Goal: Task Accomplishment & Management: Complete application form

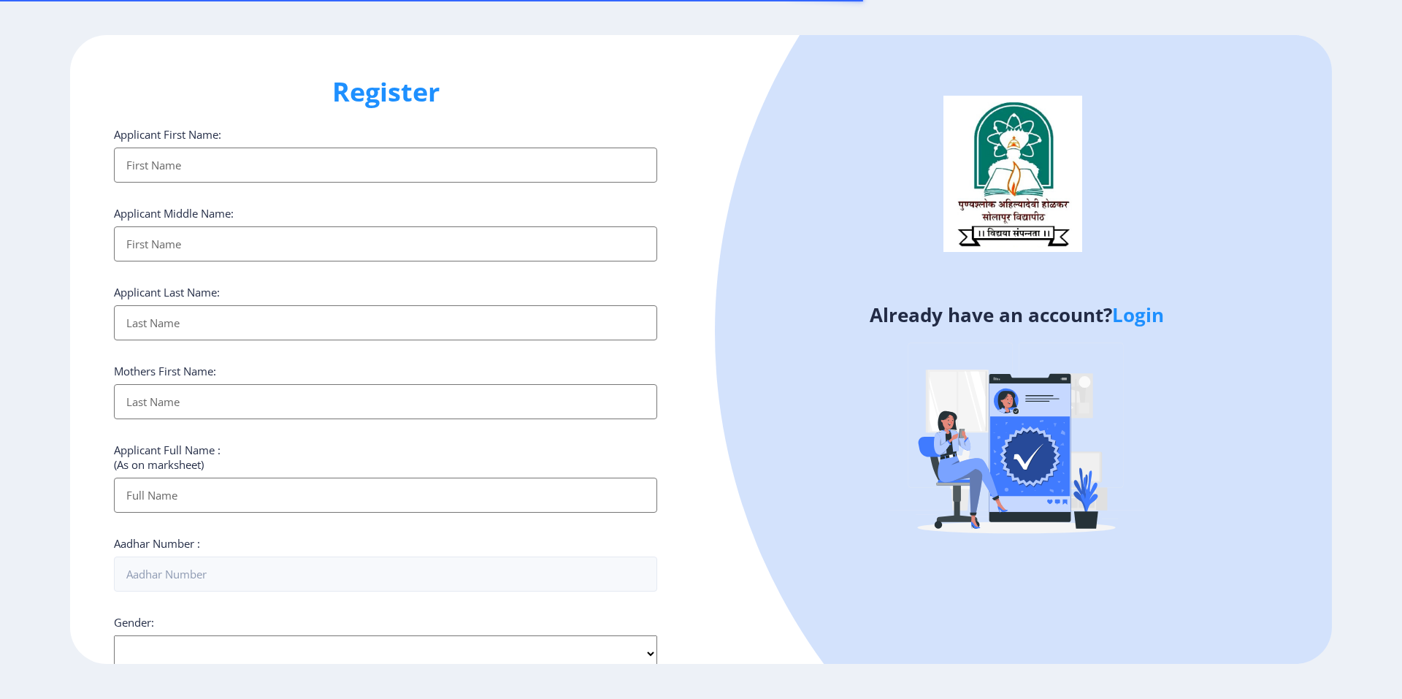
select select
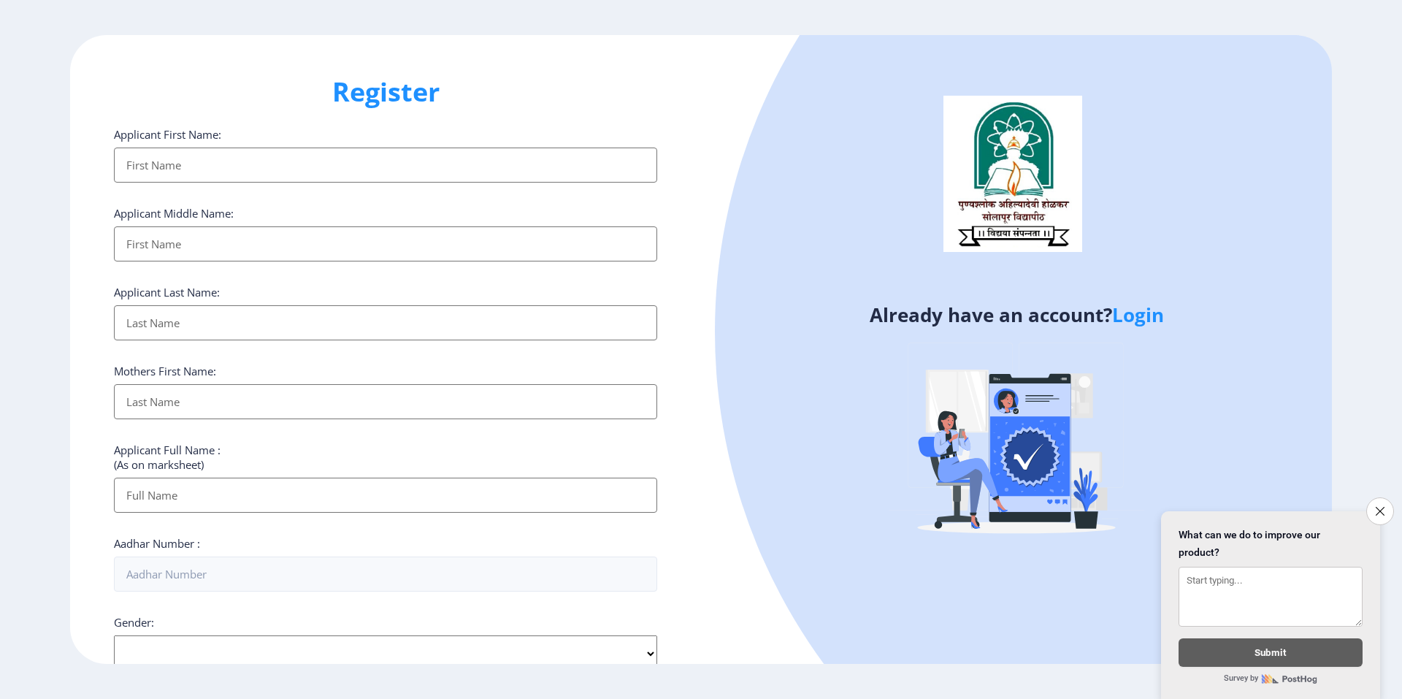
select select
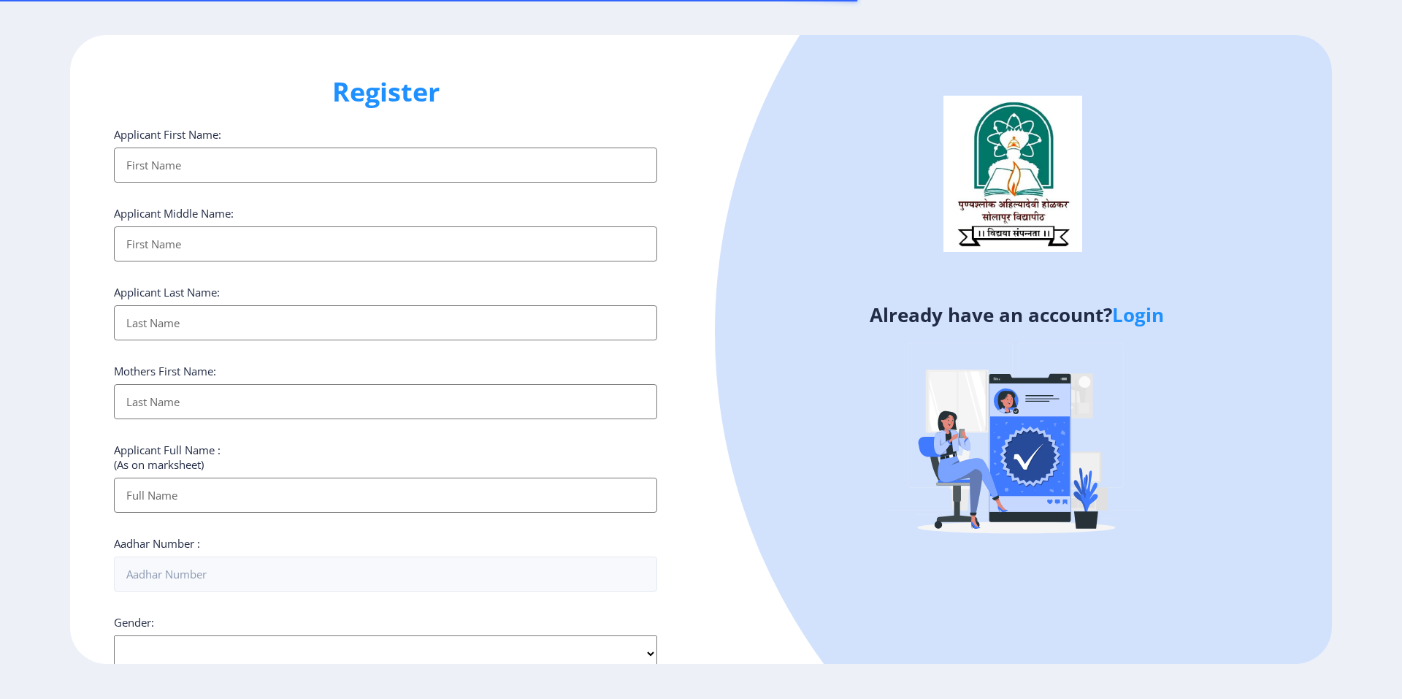
select select
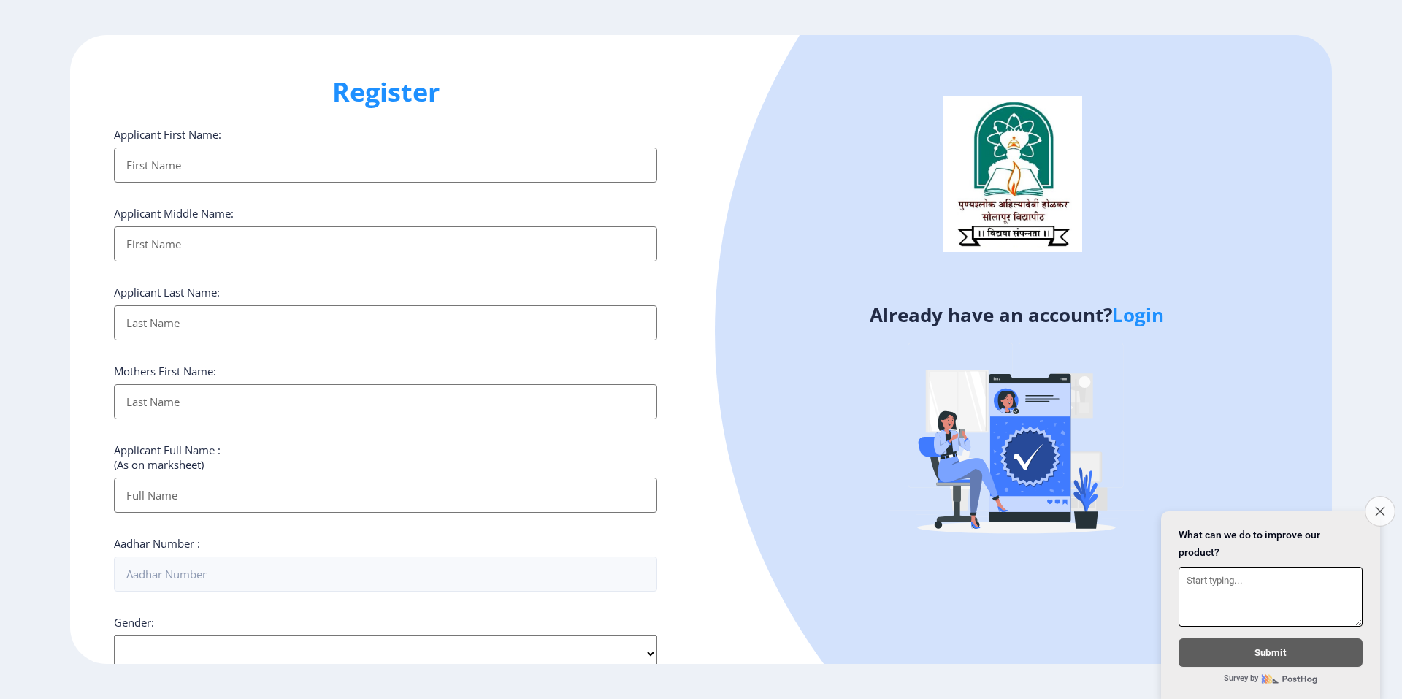
click at [1381, 506] on icon "Close survey" at bounding box center [1379, 510] width 9 height 9
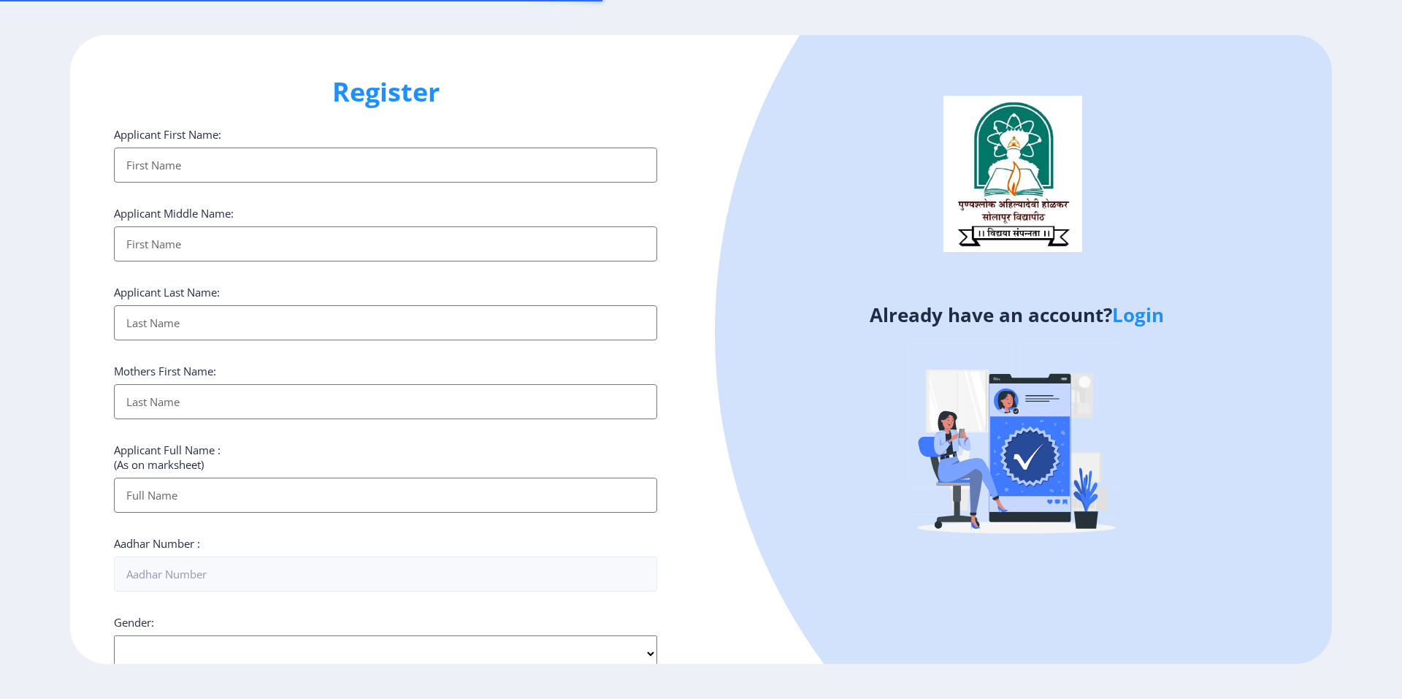
select select
